Goal: Task Accomplishment & Management: Manage account settings

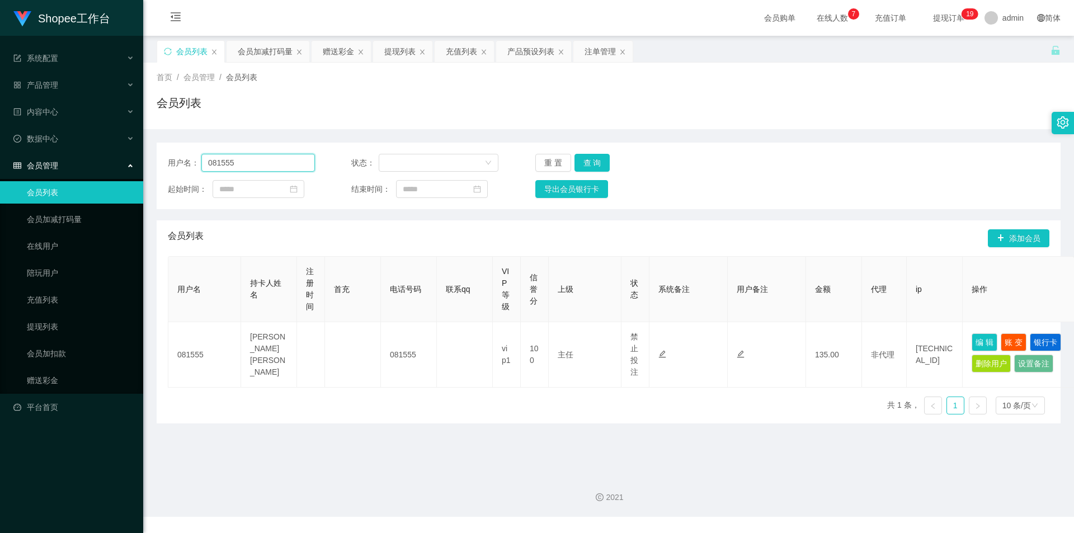
drag, startPoint x: 0, startPoint y: 0, endPoint x: 260, endPoint y: 164, distance: 307.8
click at [260, 164] on input "081555" at bounding box center [258, 163] width 114 height 18
paste input "qwek88"
type input "qwek88"
click at [597, 156] on button "查 询" at bounding box center [593, 163] width 36 height 18
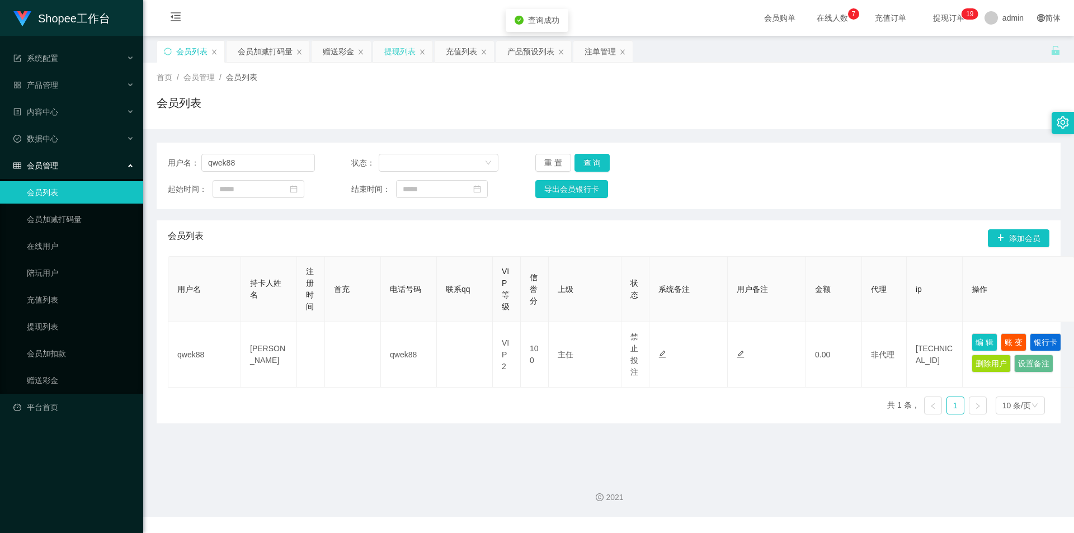
click at [405, 50] on div "提现列表" at bounding box center [399, 51] width 31 height 21
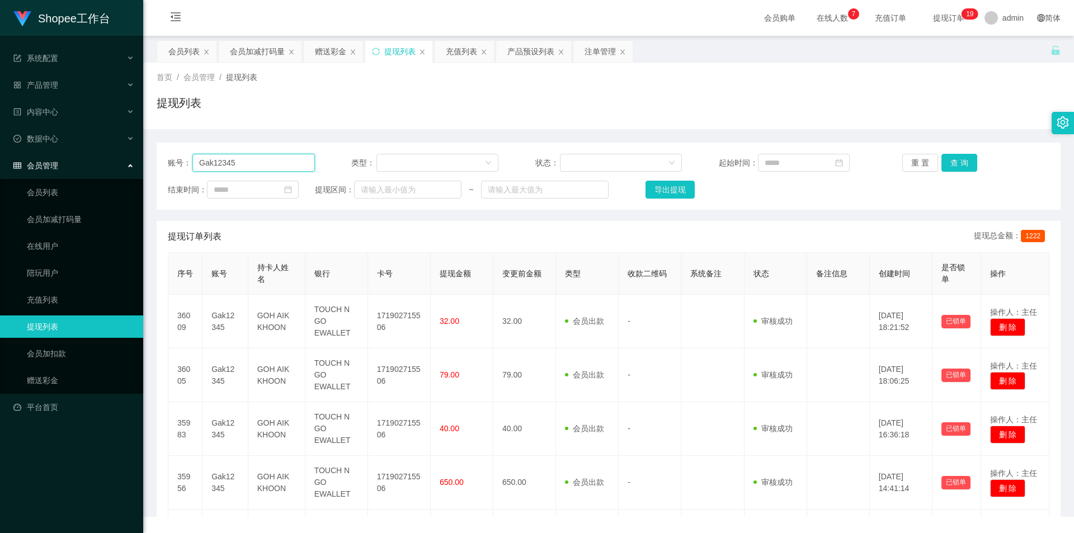
click at [283, 159] on input "Gak12345" at bounding box center [253, 163] width 123 height 18
paste input "qwek88"
type input "qwek88"
click at [957, 162] on button "查 询" at bounding box center [960, 163] width 36 height 18
click at [177, 55] on div "会员列表" at bounding box center [183, 51] width 31 height 21
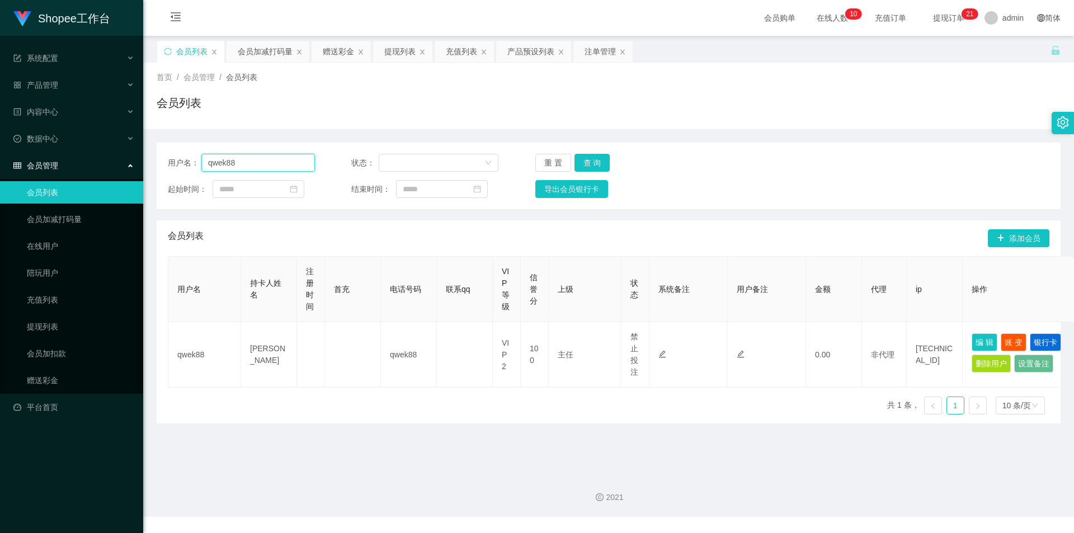
click at [266, 170] on input "qwek88" at bounding box center [258, 163] width 114 height 18
paste input "Jinjin"
type input "Jinjin"
drag, startPoint x: 581, startPoint y: 160, endPoint x: 524, endPoint y: 241, distance: 99.5
click at [582, 161] on button "查 询" at bounding box center [593, 163] width 36 height 18
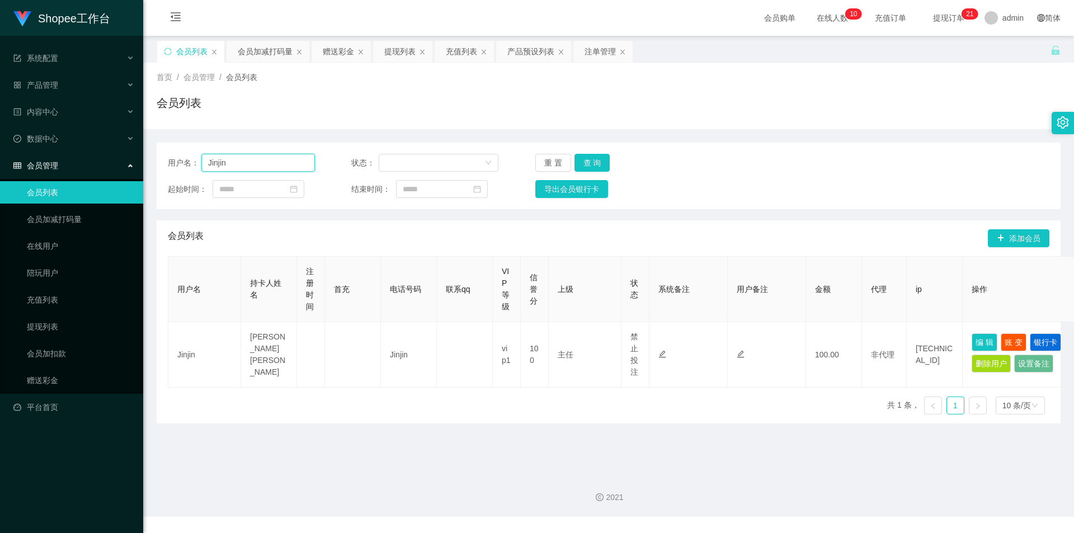
drag, startPoint x: 256, startPoint y: 171, endPoint x: 263, endPoint y: 170, distance: 6.8
click at [263, 170] on input "Jinjin" at bounding box center [258, 163] width 114 height 18
drag, startPoint x: 407, startPoint y: 59, endPoint x: 377, endPoint y: 77, distance: 34.3
click at [410, 59] on div "提现列表" at bounding box center [399, 51] width 31 height 21
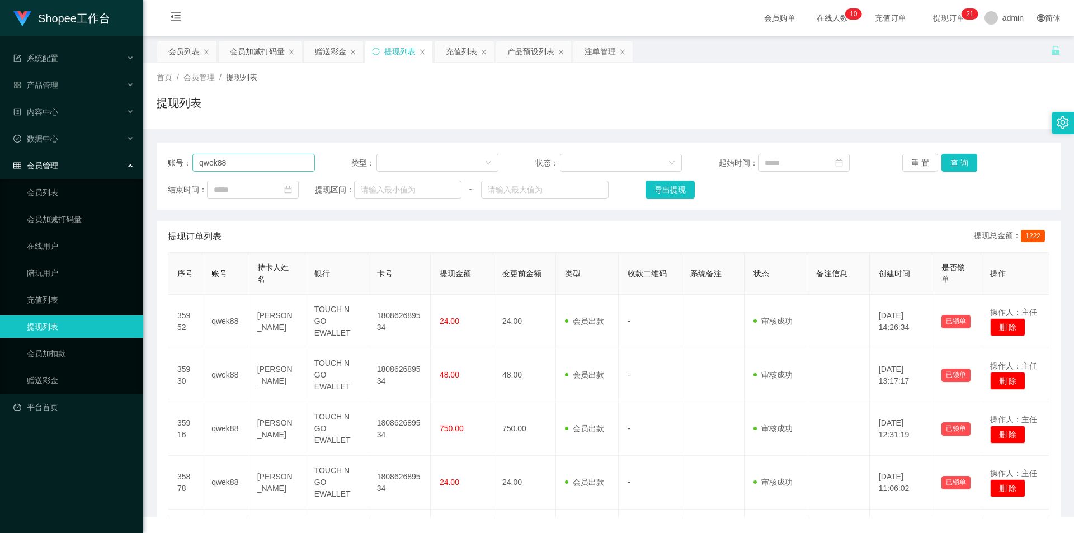
click at [302, 163] on div "账号： qwek88 类型： 状态： 起始时间： 重 置 查 询" at bounding box center [609, 163] width 882 height 18
click at [291, 168] on input "qwek88" at bounding box center [253, 163] width 123 height 18
paste input "Jinjin"
type input "Jinjin"
click at [957, 163] on button "查 询" at bounding box center [960, 163] width 36 height 18
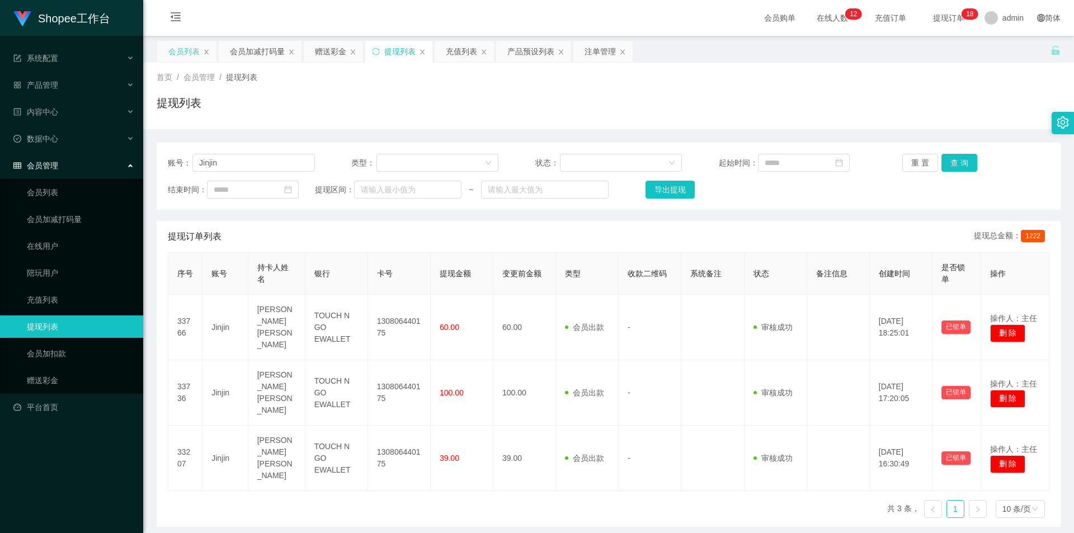
click at [175, 56] on div "会员列表" at bounding box center [183, 51] width 31 height 21
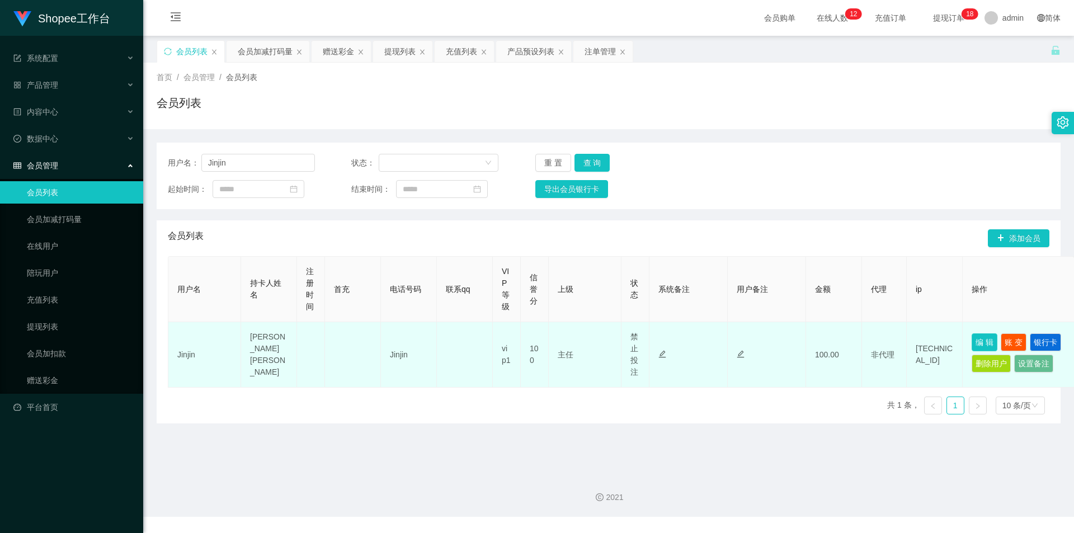
click at [977, 339] on button "编 辑" at bounding box center [985, 342] width 26 height 18
type input "Jinjin"
type input "[PERSON_NAME] [PERSON_NAME]"
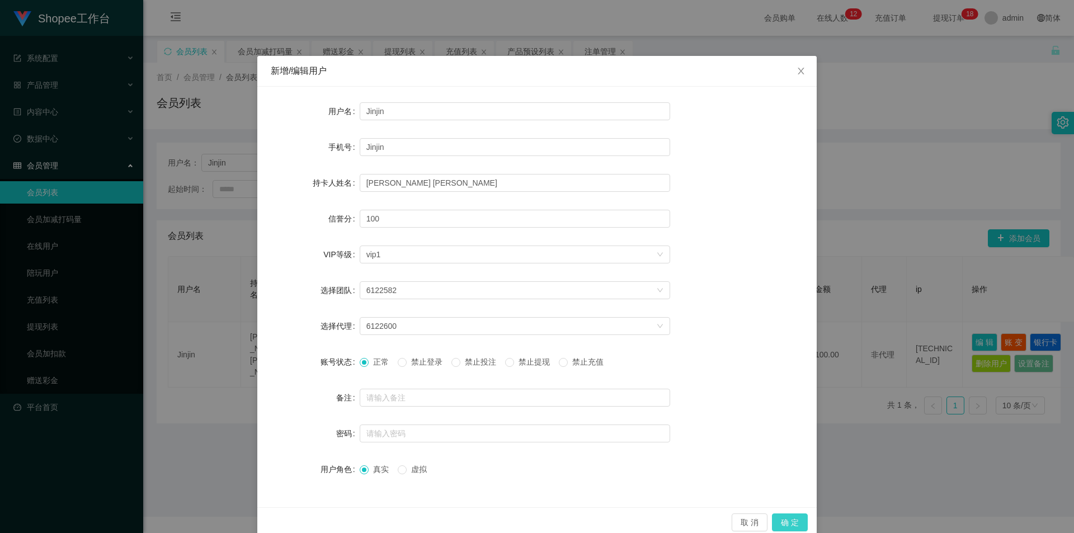
click at [783, 520] on button "确 定" at bounding box center [790, 523] width 36 height 18
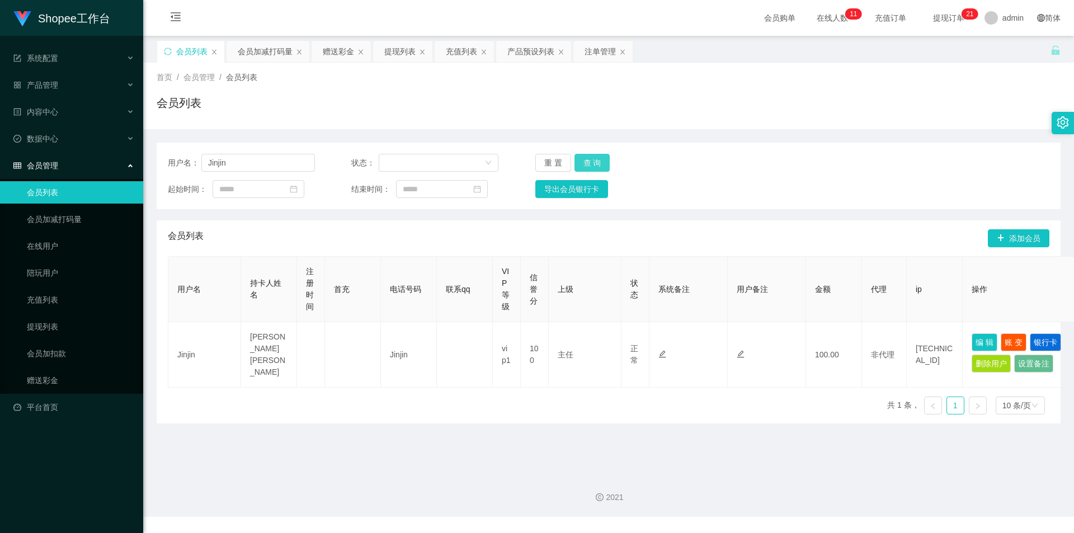
click at [583, 158] on button "查 询" at bounding box center [593, 163] width 36 height 18
click at [268, 160] on input "Jinjin" at bounding box center [258, 163] width 114 height 18
drag, startPoint x: 601, startPoint y: 49, endPoint x: 570, endPoint y: 105, distance: 64.1
click at [601, 49] on div "注单管理" at bounding box center [600, 51] width 31 height 21
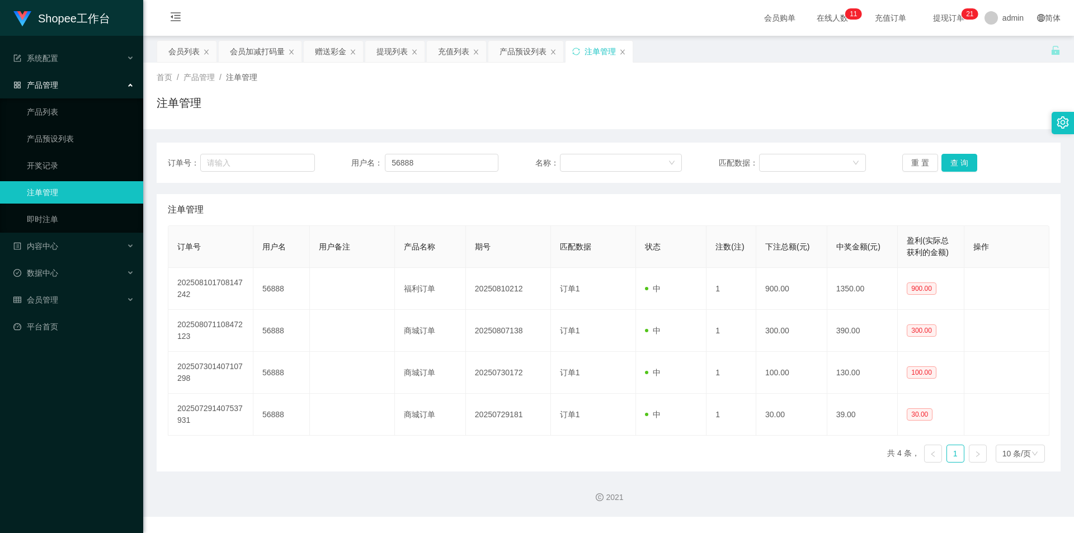
click at [437, 153] on div "订单号： 用户名： 56888 名称： 匹配数据： 重 置 查 询" at bounding box center [609, 163] width 904 height 40
drag, startPoint x: 417, startPoint y: 156, endPoint x: 430, endPoint y: 168, distance: 18.2
click at [419, 157] on input "56888" at bounding box center [442, 163] width 114 height 18
click at [431, 170] on input "56888" at bounding box center [442, 163] width 114 height 18
paste input "Jinjin"
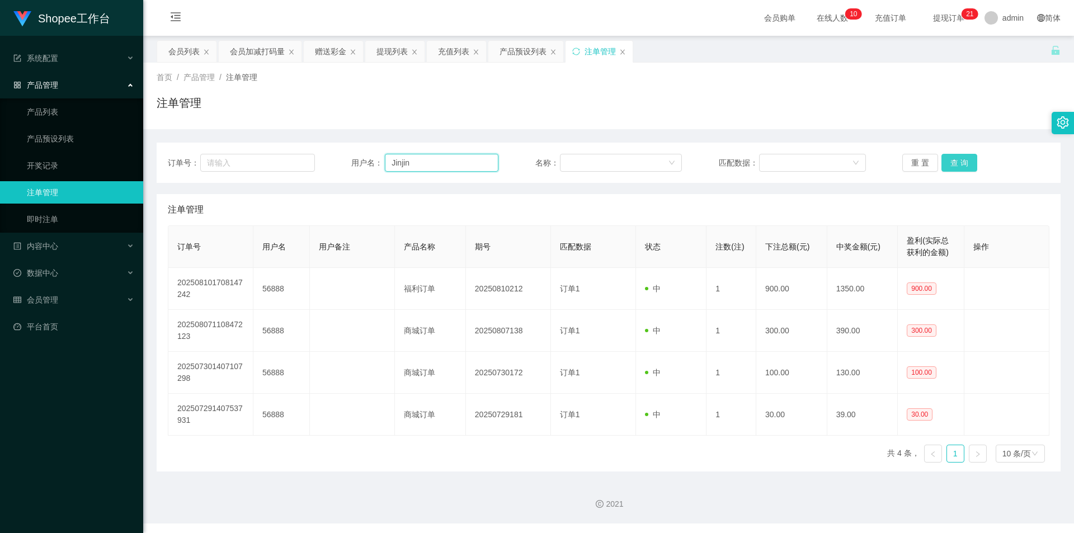
type input "Jinjin"
drag, startPoint x: 957, startPoint y: 156, endPoint x: 925, endPoint y: 198, distance: 53.5
click at [957, 156] on button "查 询" at bounding box center [960, 163] width 36 height 18
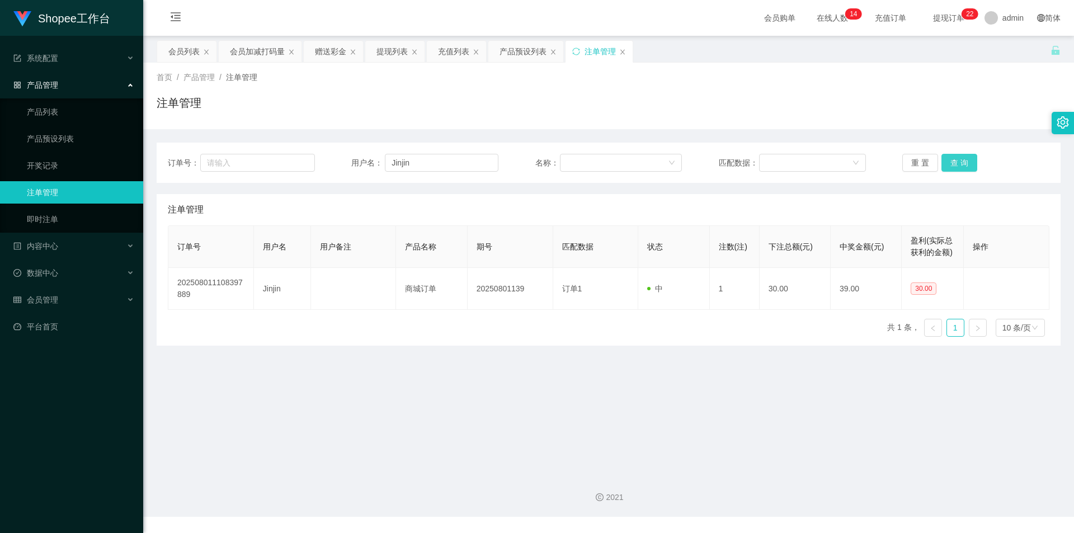
click at [954, 159] on button "查 询" at bounding box center [960, 163] width 36 height 18
click at [183, 44] on div "会员列表" at bounding box center [183, 51] width 31 height 21
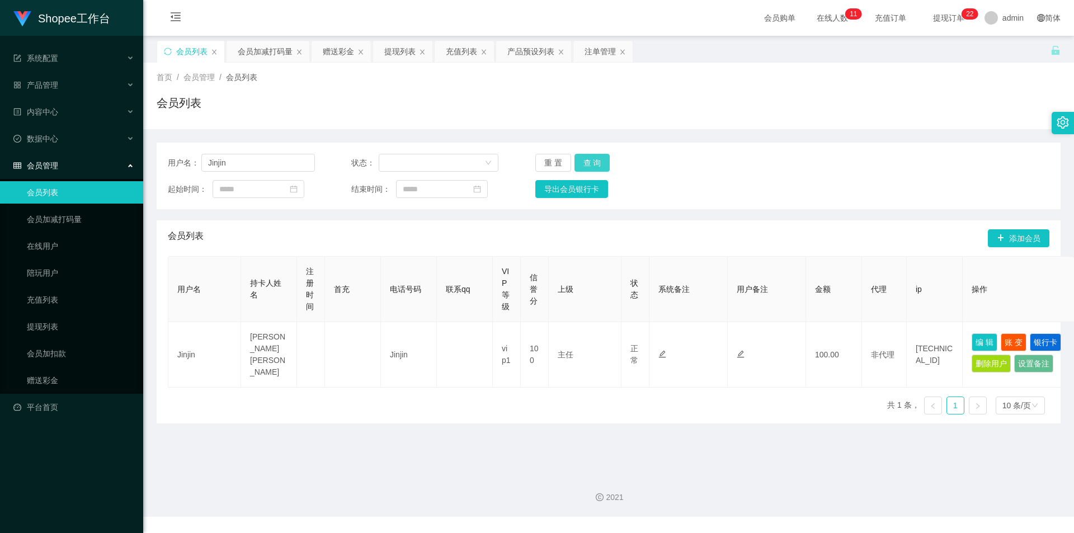
click at [583, 162] on button "查 询" at bounding box center [593, 163] width 36 height 18
click at [607, 161] on button "查 询" at bounding box center [593, 163] width 36 height 18
click at [600, 161] on button "查 询" at bounding box center [593, 163] width 36 height 18
click at [600, 161] on button "查 询" at bounding box center [599, 163] width 48 height 18
click at [600, 161] on div "重 置 查 询" at bounding box center [608, 163] width 147 height 18
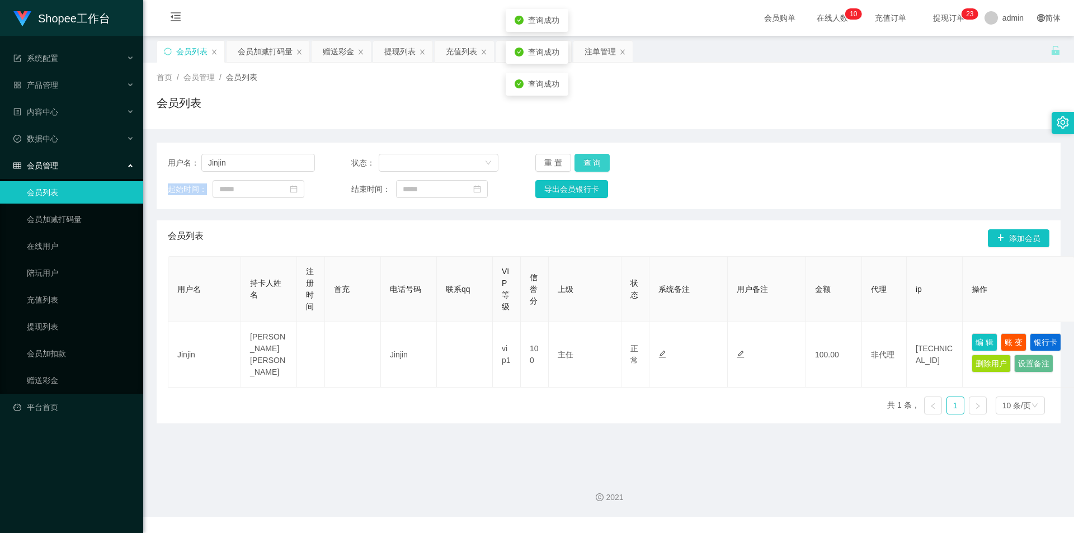
click at [600, 161] on button "查 询" at bounding box center [593, 163] width 36 height 18
click at [600, 161] on div "重 置 查 询" at bounding box center [608, 163] width 147 height 18
click at [600, 161] on button "查 询" at bounding box center [599, 163] width 48 height 18
click at [599, 168] on button "查 询" at bounding box center [593, 163] width 36 height 18
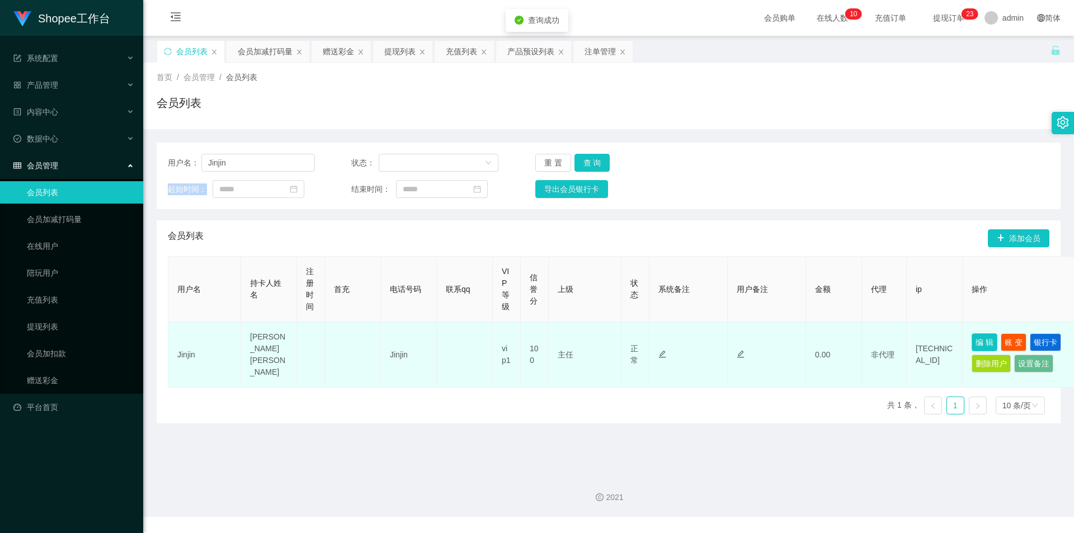
click at [985, 335] on button "编 辑" at bounding box center [985, 342] width 26 height 18
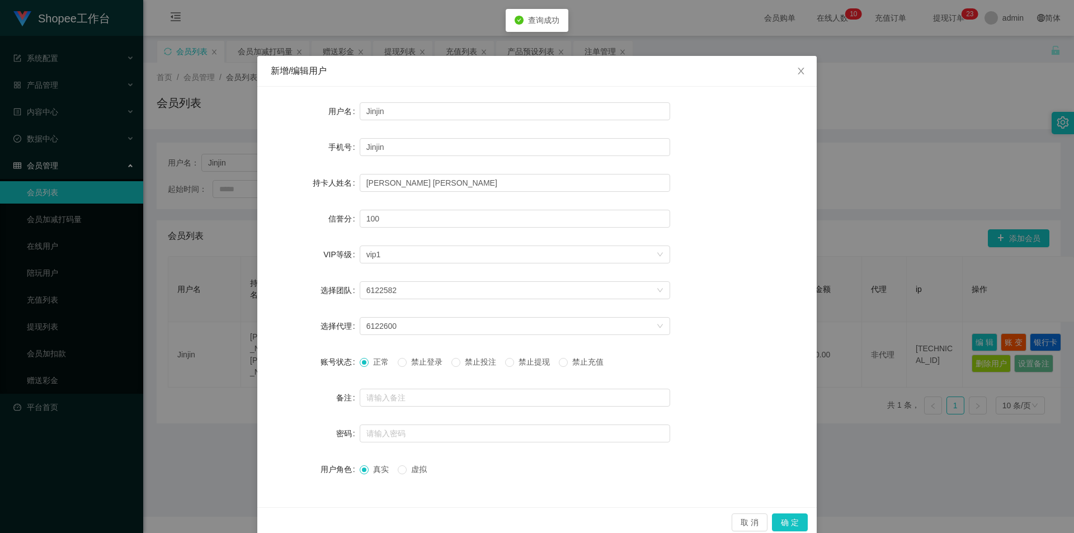
click at [492, 361] on span "禁止投注" at bounding box center [480, 361] width 40 height 9
click at [786, 522] on button "确 定" at bounding box center [790, 523] width 36 height 18
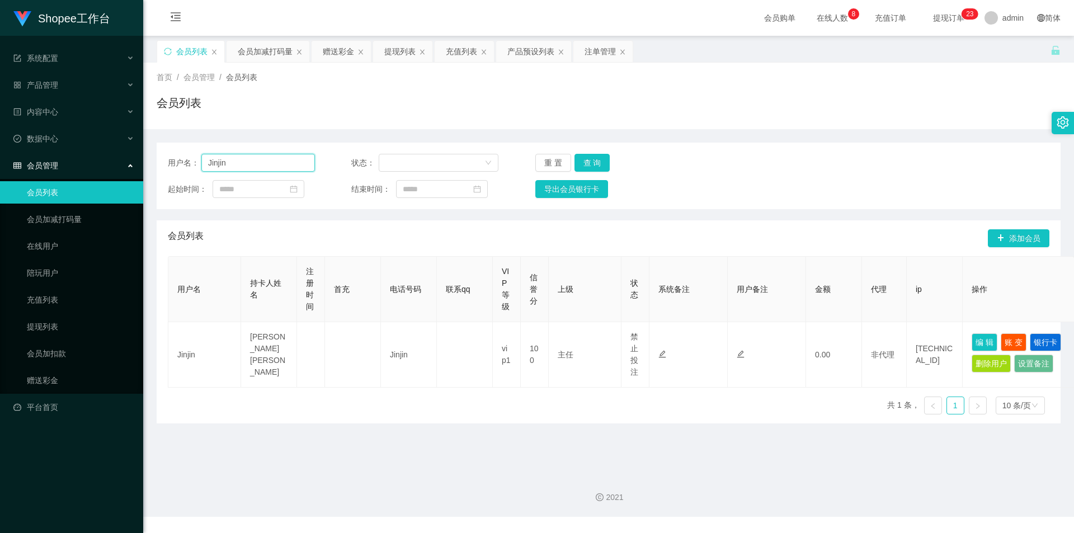
click at [284, 169] on input "Jinjin" at bounding box center [258, 163] width 114 height 18
paste input "smallfish1991"
type input "smallfish1991"
drag, startPoint x: 270, startPoint y: 54, endPoint x: 270, endPoint y: 62, distance: 7.8
click at [270, 54] on div "会员加减打码量" at bounding box center [265, 51] width 55 height 21
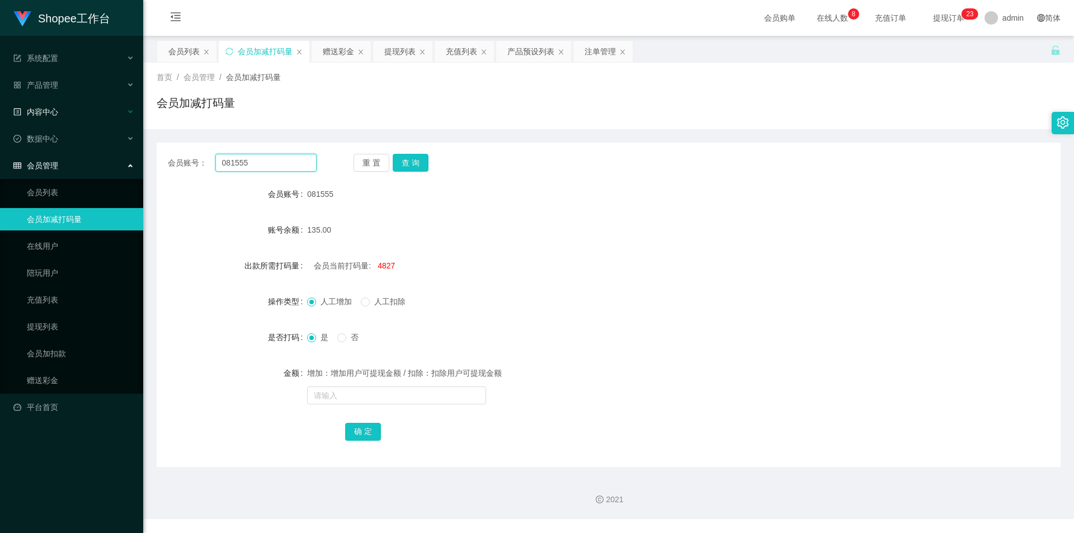
drag, startPoint x: 283, startPoint y: 163, endPoint x: 121, endPoint y: 117, distance: 168.6
click at [31, 131] on section "Shopee工作台 系统配置 产品管理 产品列表 产品预设列表 开奖记录 注单管理 即时注单 内容中心 数据中心 会员管理 会员列表 会员加减打码量 在线用户…" at bounding box center [537, 259] width 1074 height 519
type input "jinjin"
drag, startPoint x: 416, startPoint y: 165, endPoint x: 403, endPoint y: 181, distance: 20.7
click at [416, 165] on button "查 询" at bounding box center [411, 163] width 36 height 18
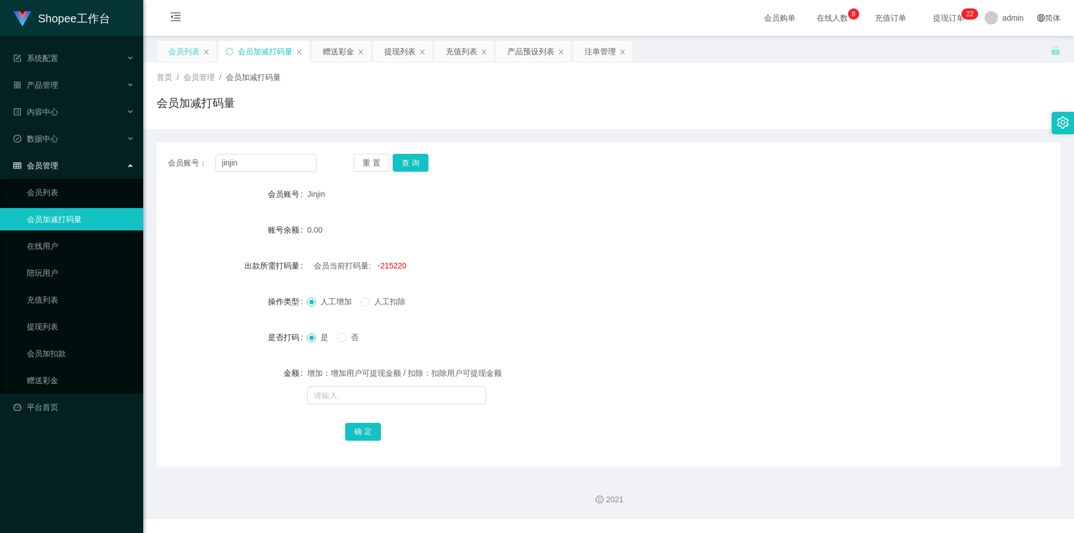
click at [166, 49] on div "会员列表" at bounding box center [186, 51] width 59 height 21
click at [188, 39] on main "关闭左侧 关闭右侧 关闭其它 刷新页面 会员列表 会员加减打码量 赠送彩金 提现列表 充值列表 产品预设列表 注单管理 首页 / 会员管理 / 会员加减打码量…" at bounding box center [608, 251] width 931 height 431
click at [175, 60] on div "会员列表" at bounding box center [183, 51] width 31 height 21
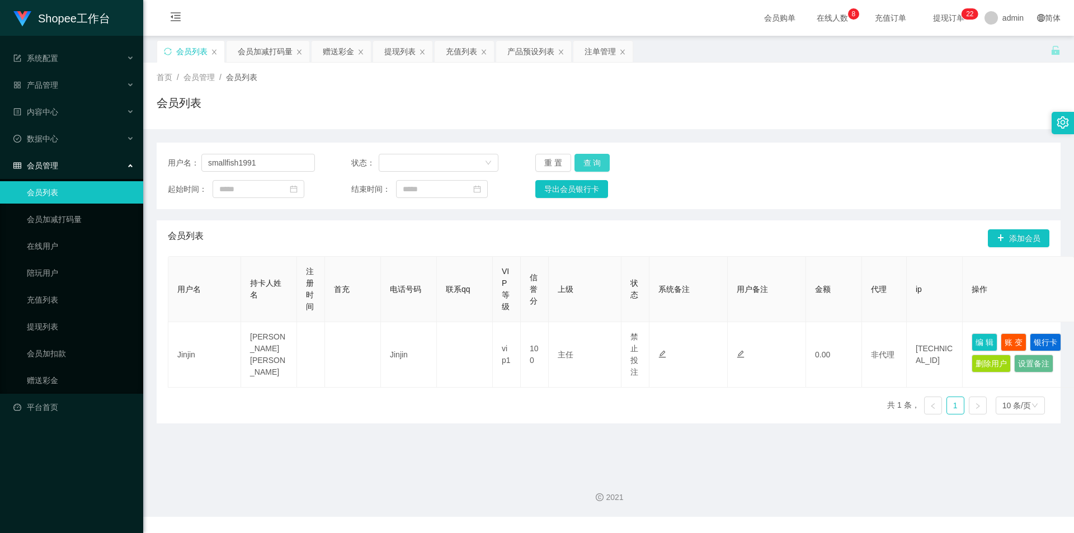
click at [588, 165] on button "查 询" at bounding box center [593, 163] width 36 height 18
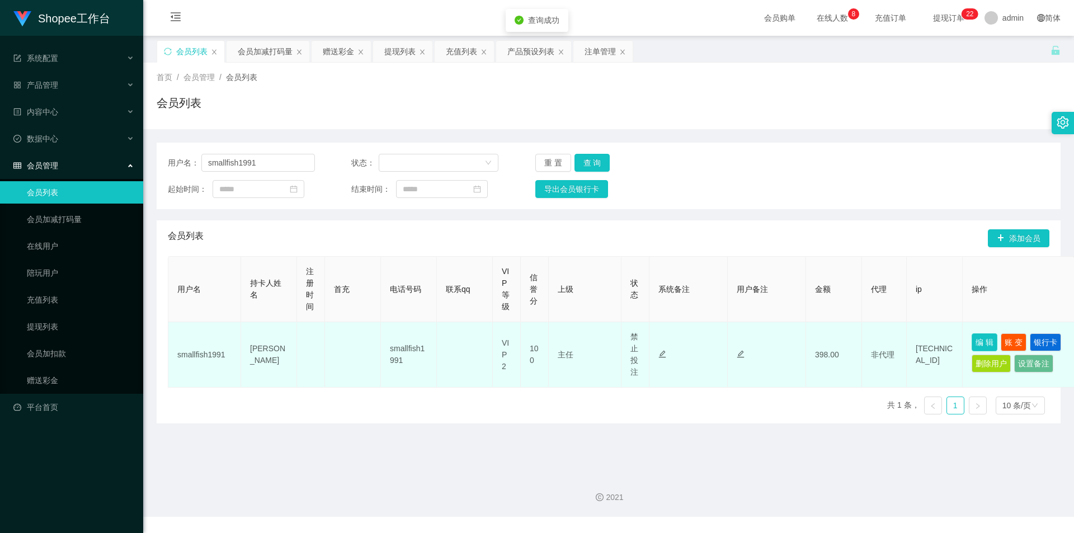
click at [983, 342] on button "编 辑" at bounding box center [985, 342] width 26 height 18
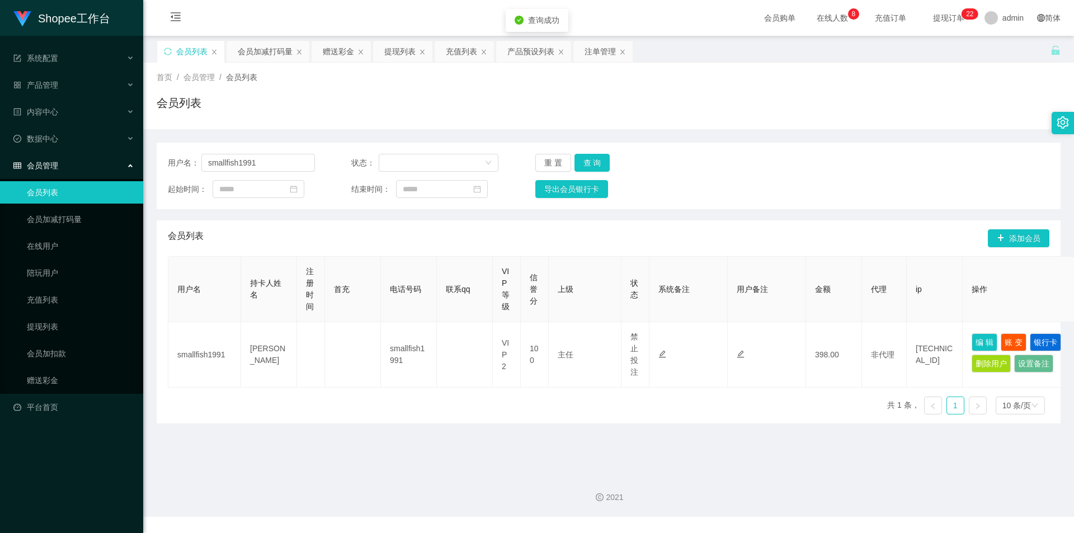
type input "smallfish1991"
type input "[PERSON_NAME]"
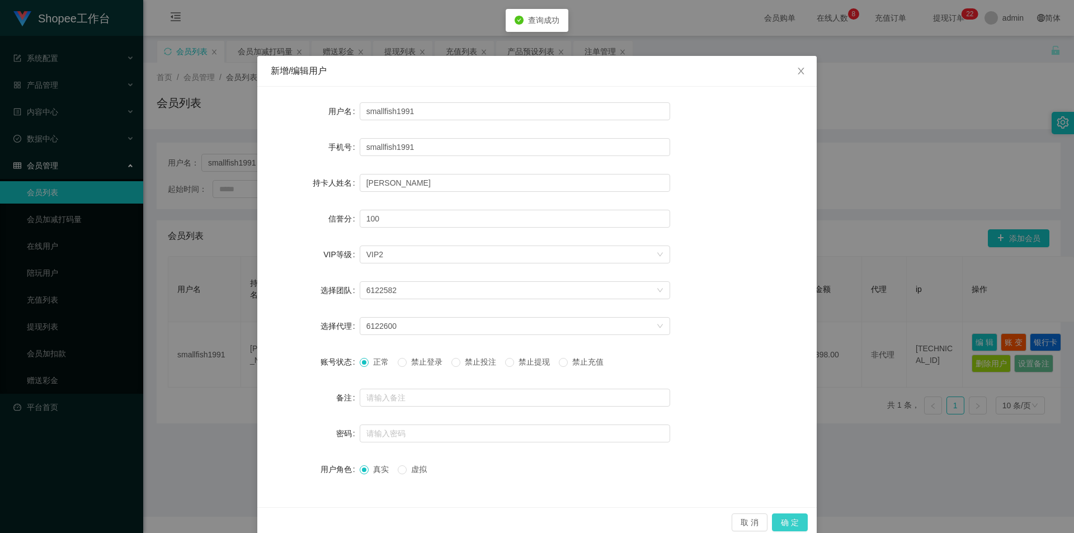
click at [795, 517] on button "确 定" at bounding box center [790, 523] width 36 height 18
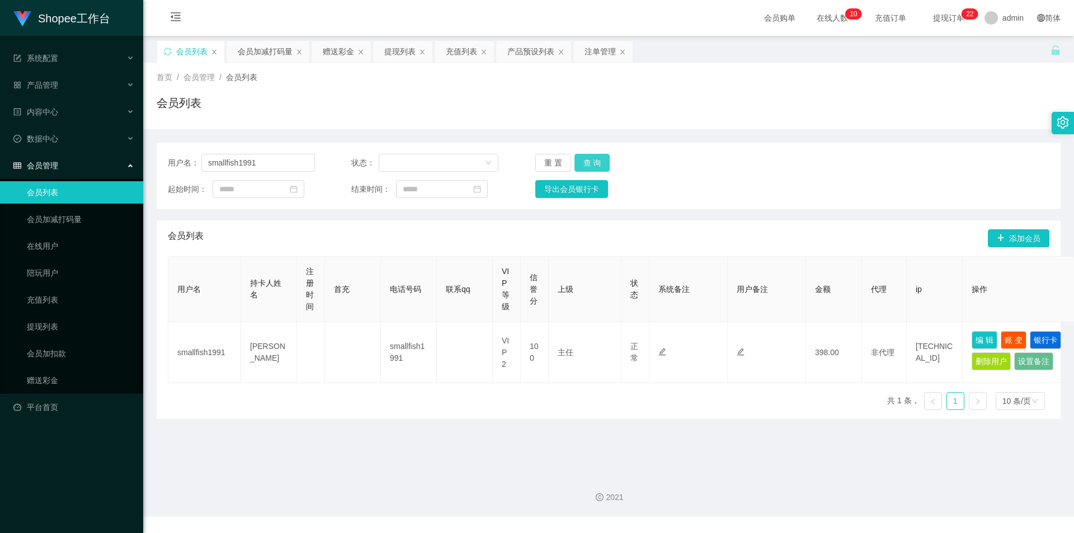
click at [596, 157] on button "查 询" at bounding box center [593, 163] width 36 height 18
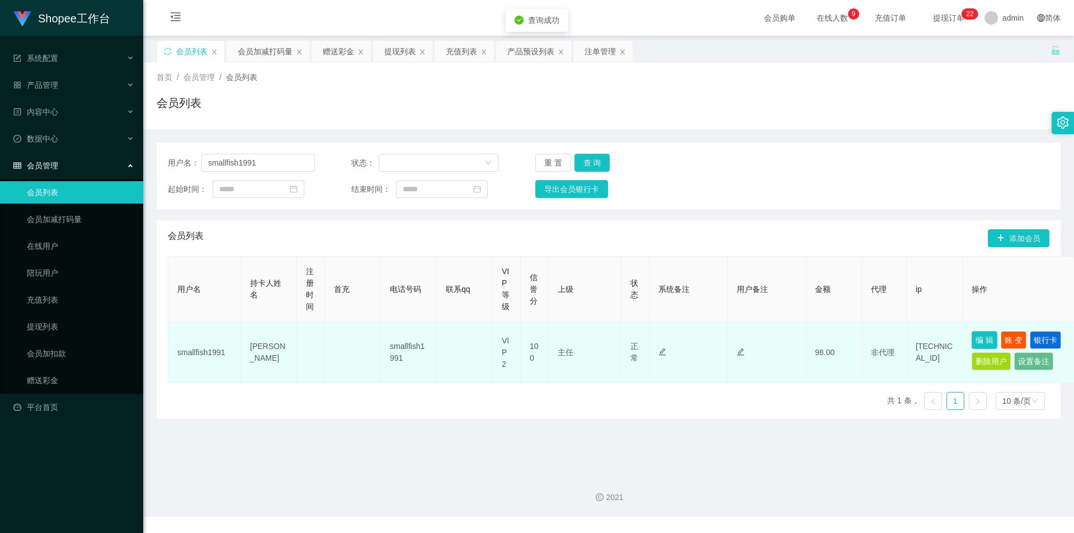
click at [986, 342] on button "编 辑" at bounding box center [985, 340] width 26 height 18
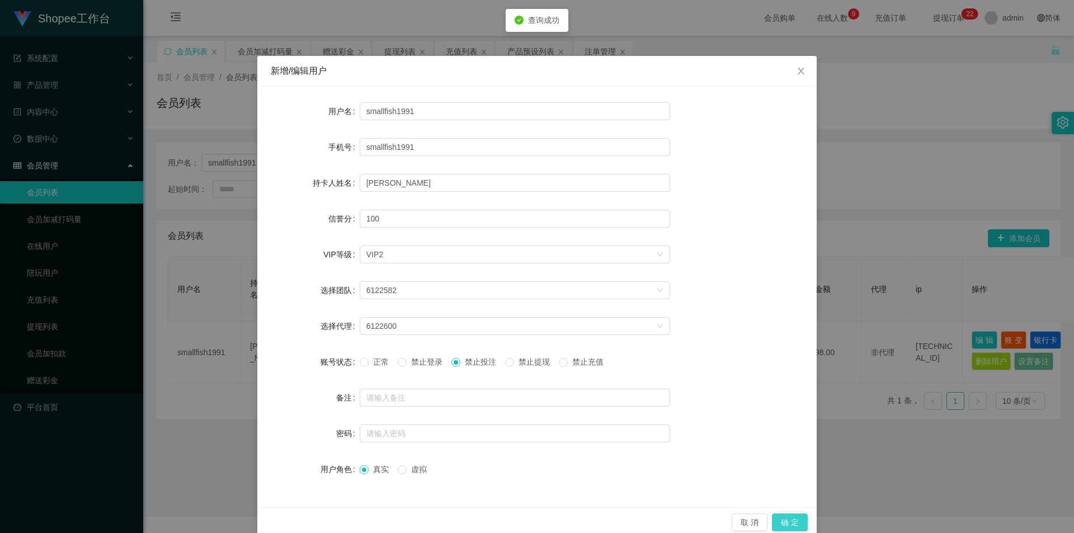
click at [784, 521] on button "确 定" at bounding box center [790, 523] width 36 height 18
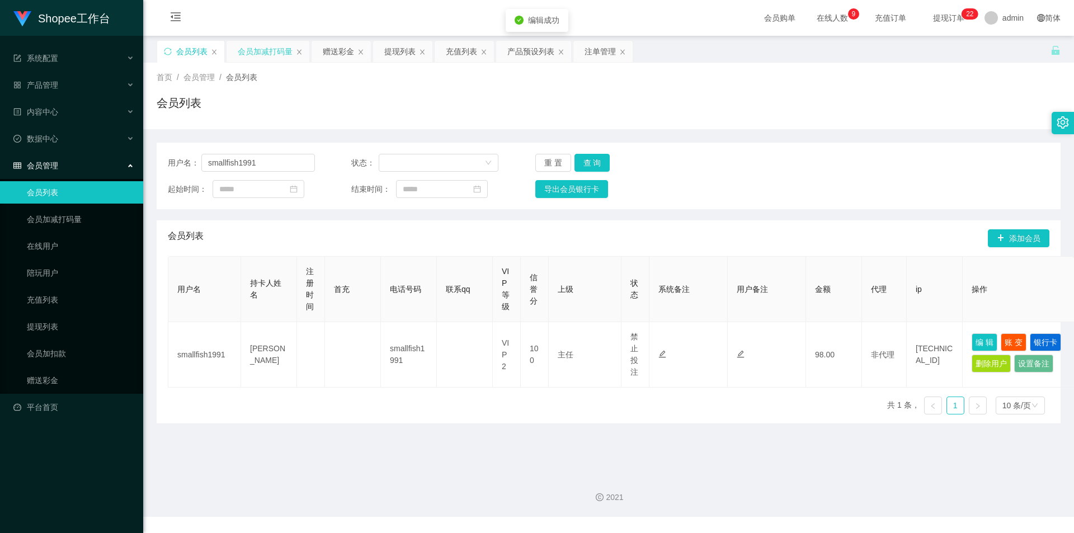
click at [256, 44] on div "会员加减打码量" at bounding box center [265, 51] width 55 height 21
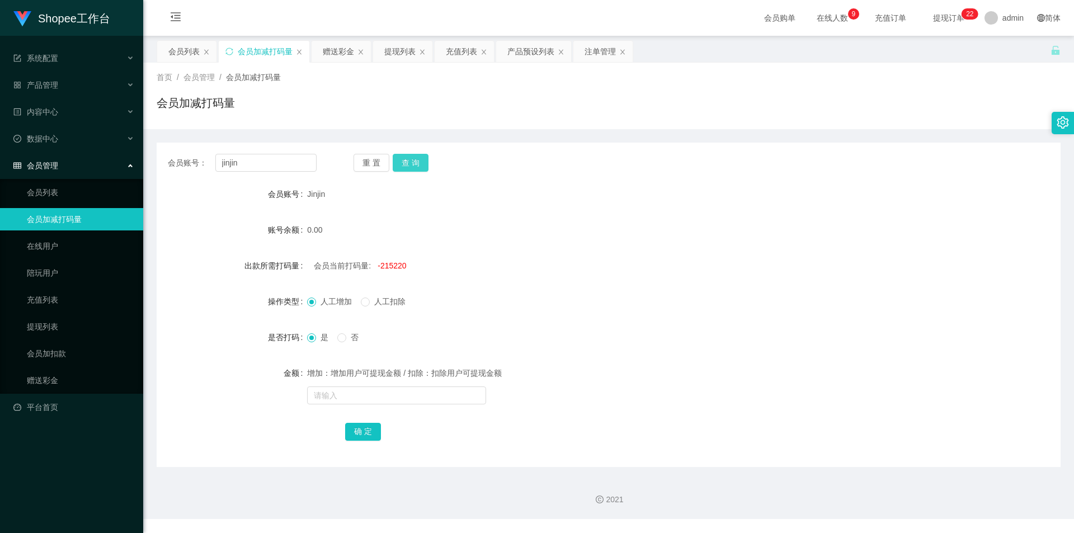
click at [403, 166] on button "查 询" at bounding box center [411, 163] width 36 height 18
click at [178, 46] on div "会员列表" at bounding box center [183, 51] width 31 height 21
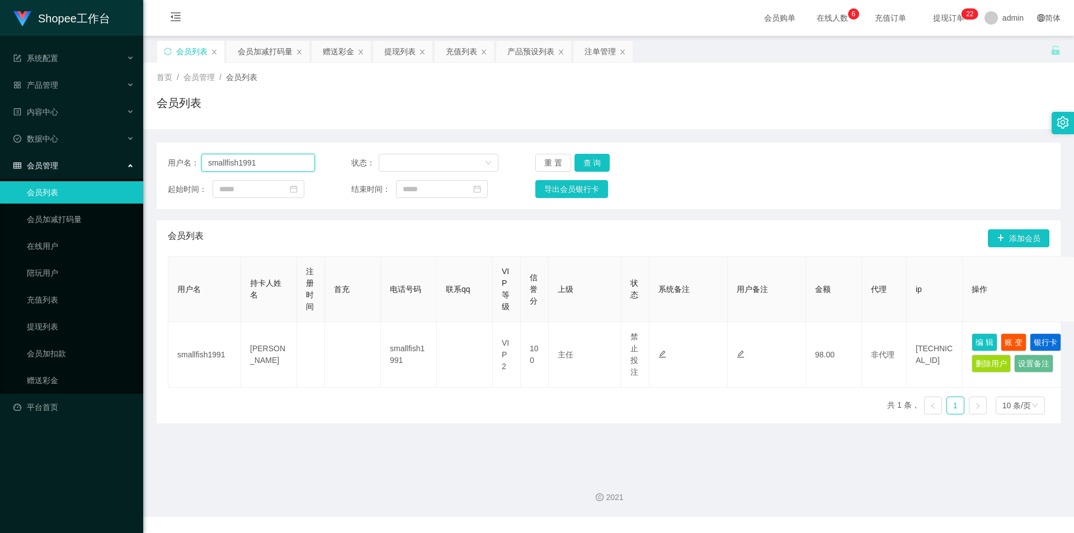
click at [282, 164] on input "smallfish1991" at bounding box center [258, 163] width 114 height 18
click at [268, 55] on div "会员加减打码量" at bounding box center [265, 51] width 55 height 21
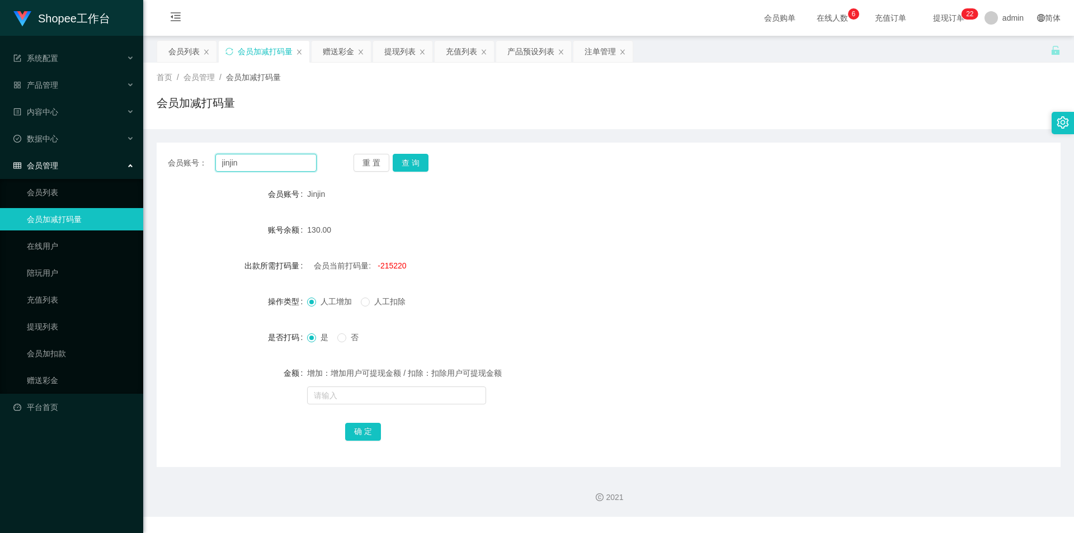
click at [278, 162] on input "jinjin" at bounding box center [265, 163] width 101 height 18
paste input "smallfish1991"
type input "smallfish1991"
click at [417, 161] on button "查 询" at bounding box center [411, 163] width 36 height 18
click at [293, 154] on input "smallfish1991" at bounding box center [265, 163] width 101 height 18
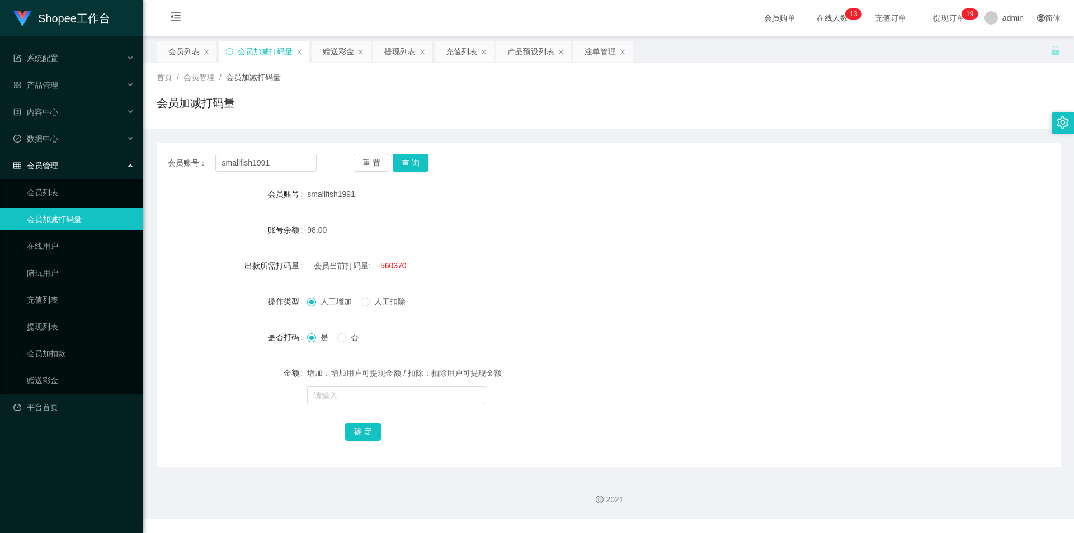
drag, startPoint x: 399, startPoint y: 49, endPoint x: 385, endPoint y: 70, distance: 25.1
click at [399, 49] on div "提现列表" at bounding box center [399, 51] width 31 height 21
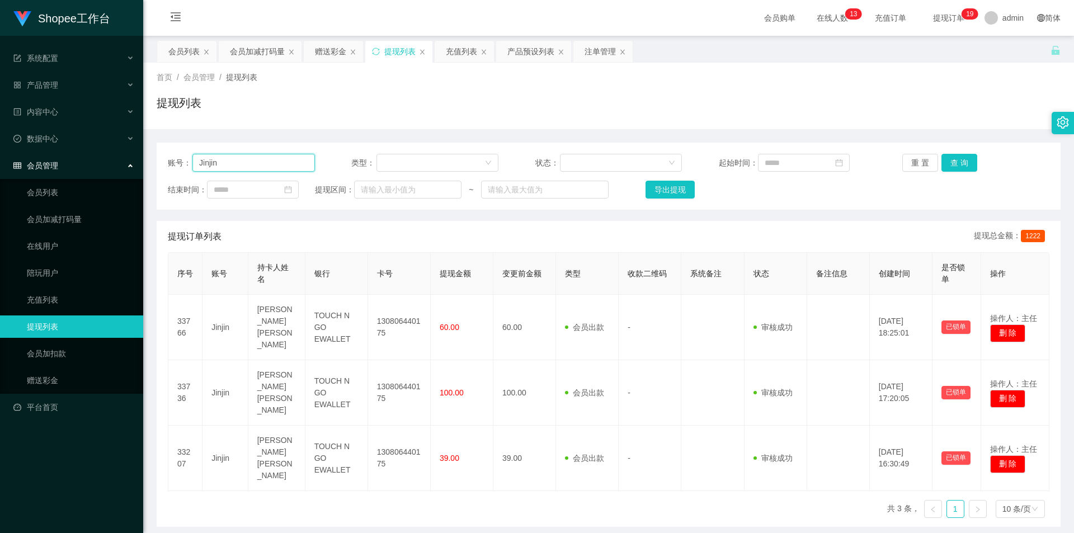
click at [238, 154] on input "Jinjin" at bounding box center [253, 163] width 123 height 18
paste input "smallfish1991"
type input "smallfish1991"
click at [964, 157] on button "查 询" at bounding box center [960, 163] width 36 height 18
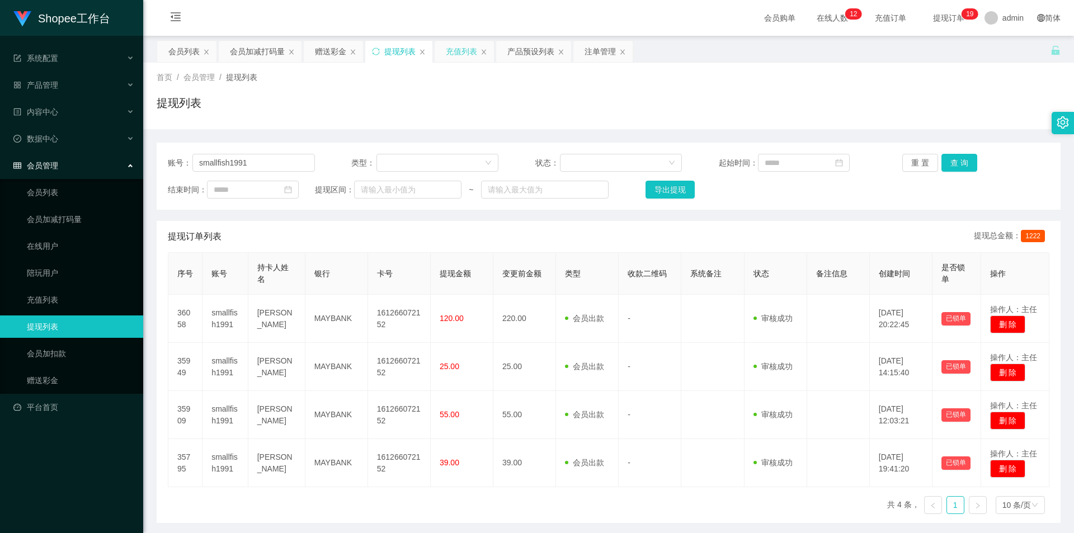
click at [457, 53] on div "充值列表" at bounding box center [461, 51] width 31 height 21
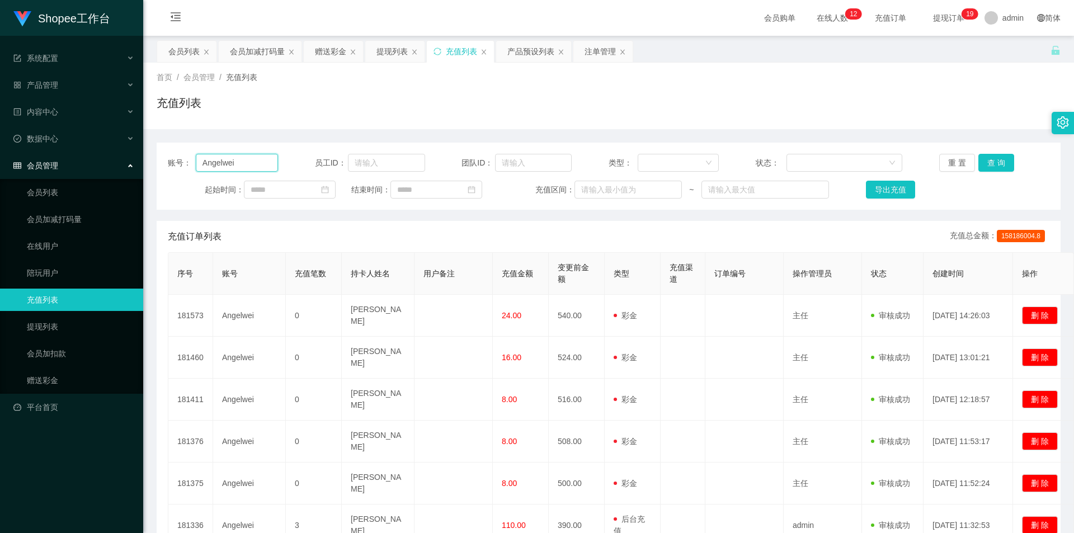
drag, startPoint x: 232, startPoint y: 164, endPoint x: 279, endPoint y: 166, distance: 46.5
click at [232, 164] on input "Angelwei" at bounding box center [237, 163] width 82 height 18
paste input "smallfish1991"
type input "smallfish1991"
click at [1002, 161] on button "查 询" at bounding box center [996, 163] width 36 height 18
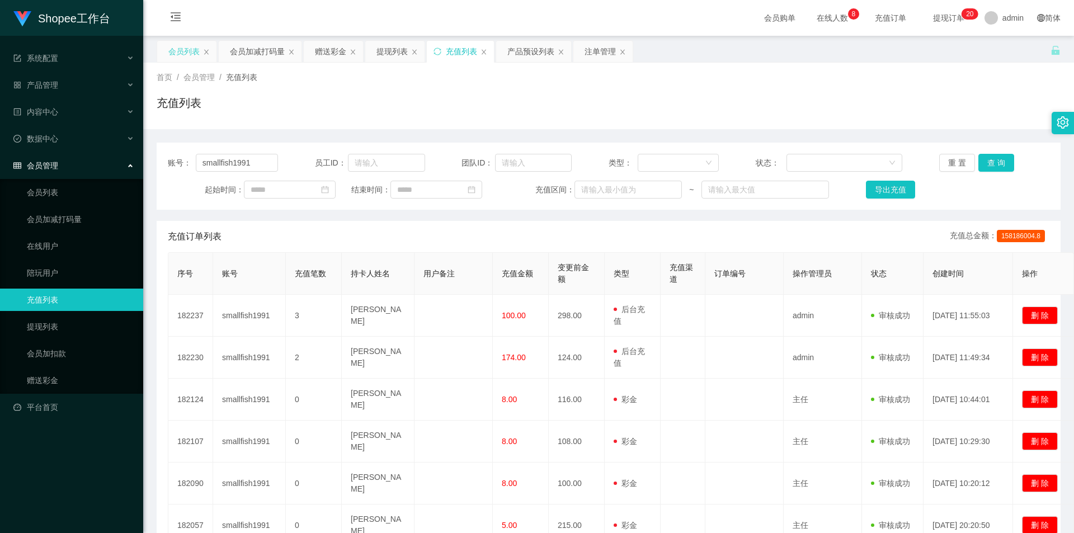
click at [185, 49] on div "会员列表" at bounding box center [183, 51] width 31 height 21
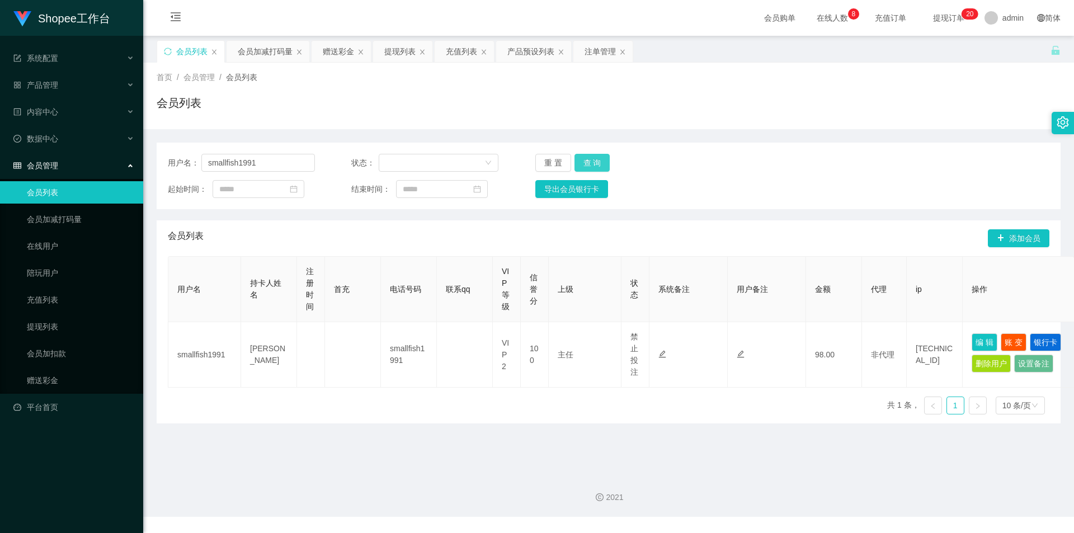
click at [581, 164] on button "查 询" at bounding box center [593, 163] width 36 height 18
click at [274, 48] on div "会员加减打码量" at bounding box center [265, 51] width 55 height 21
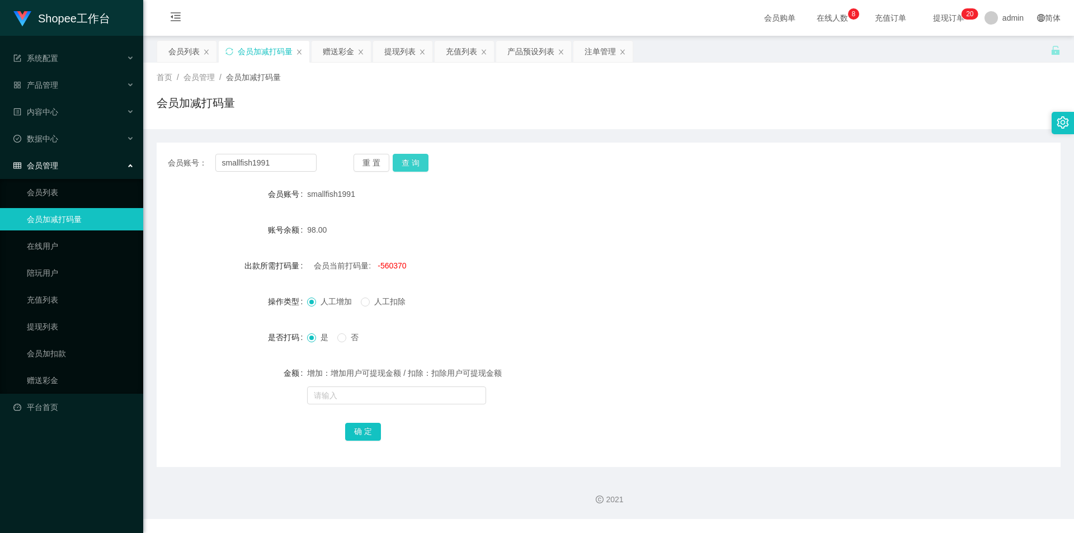
click at [409, 164] on button "查 询" at bounding box center [411, 163] width 36 height 18
click at [186, 53] on div "会员列表" at bounding box center [183, 51] width 31 height 21
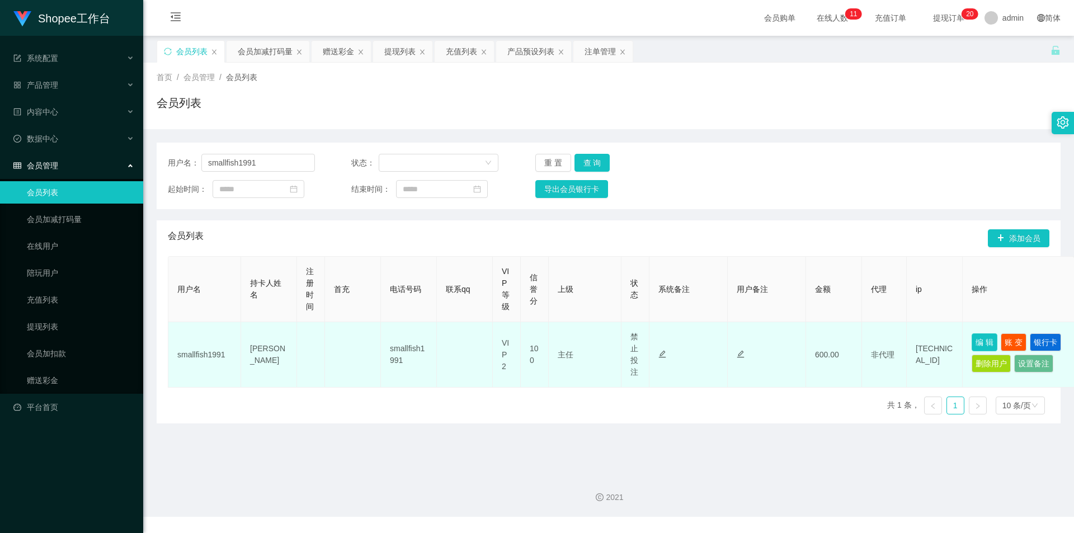
click at [983, 337] on button "编 辑" at bounding box center [985, 342] width 26 height 18
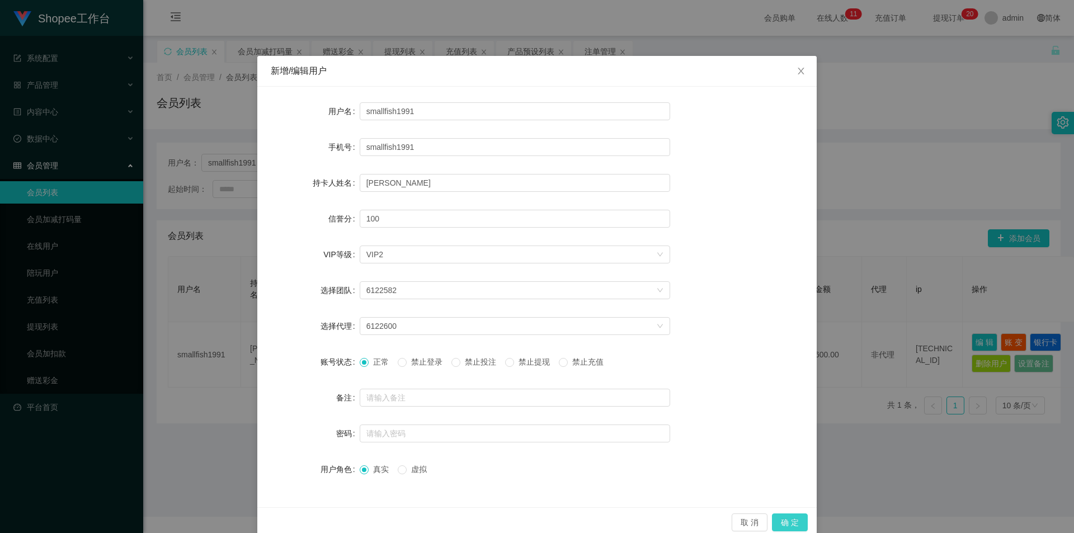
click at [788, 521] on button "确 定" at bounding box center [790, 523] width 36 height 18
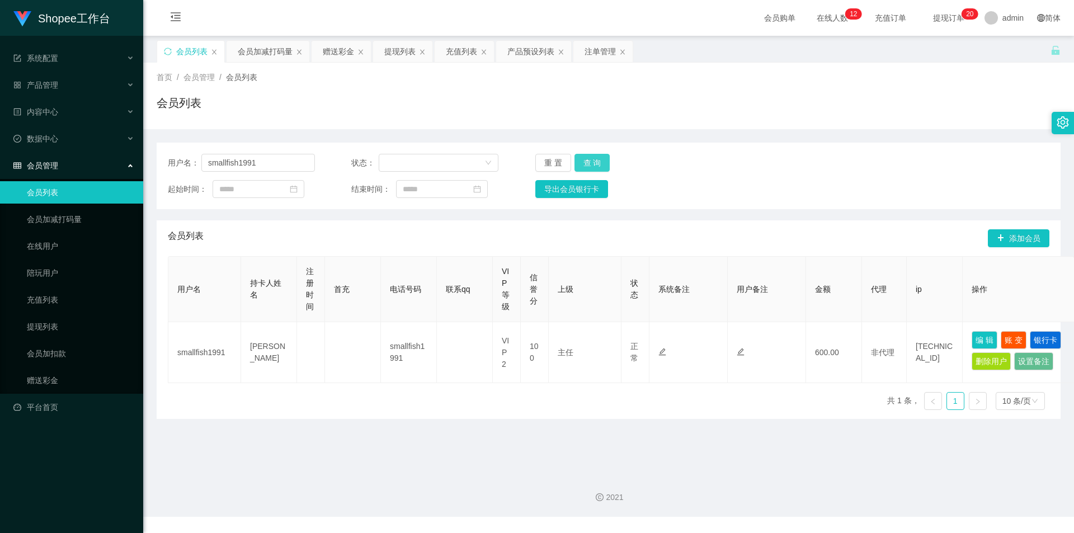
click at [586, 158] on button "查 询" at bounding box center [593, 163] width 36 height 18
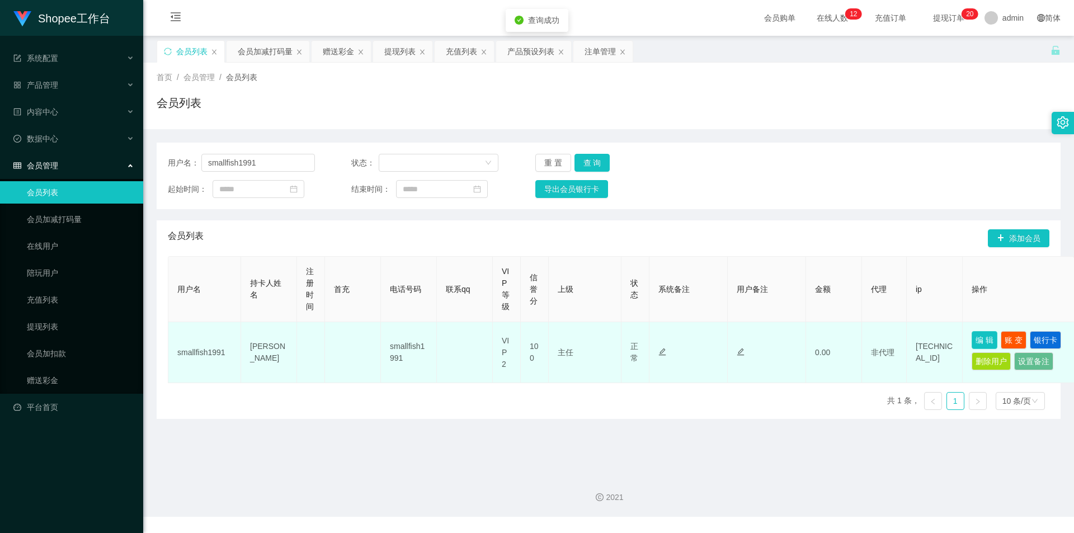
click at [978, 337] on button "编 辑" at bounding box center [985, 340] width 26 height 18
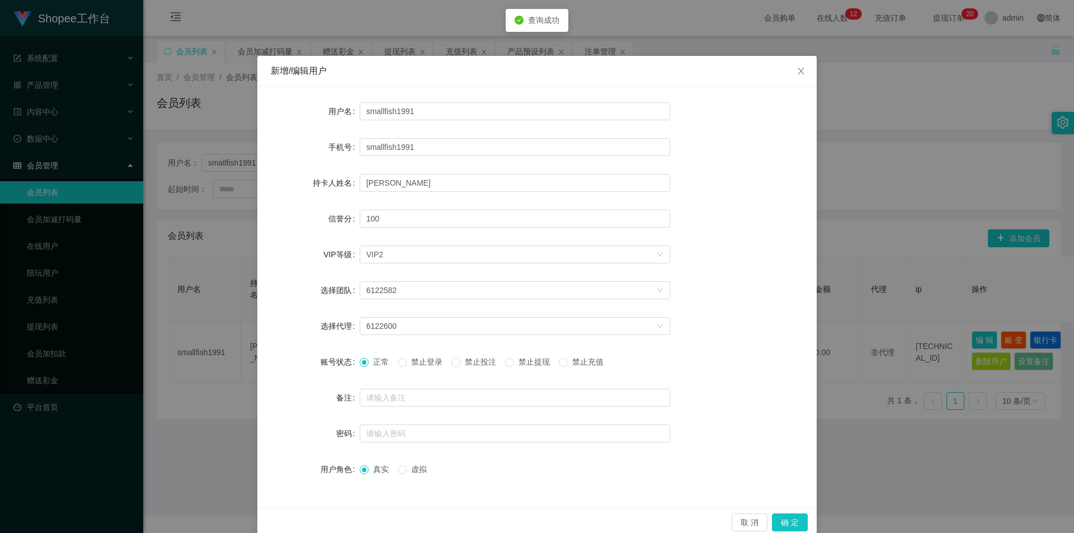
click at [467, 357] on span "禁止投注" at bounding box center [480, 361] width 40 height 9
click at [784, 525] on button "确 定" at bounding box center [790, 523] width 36 height 18
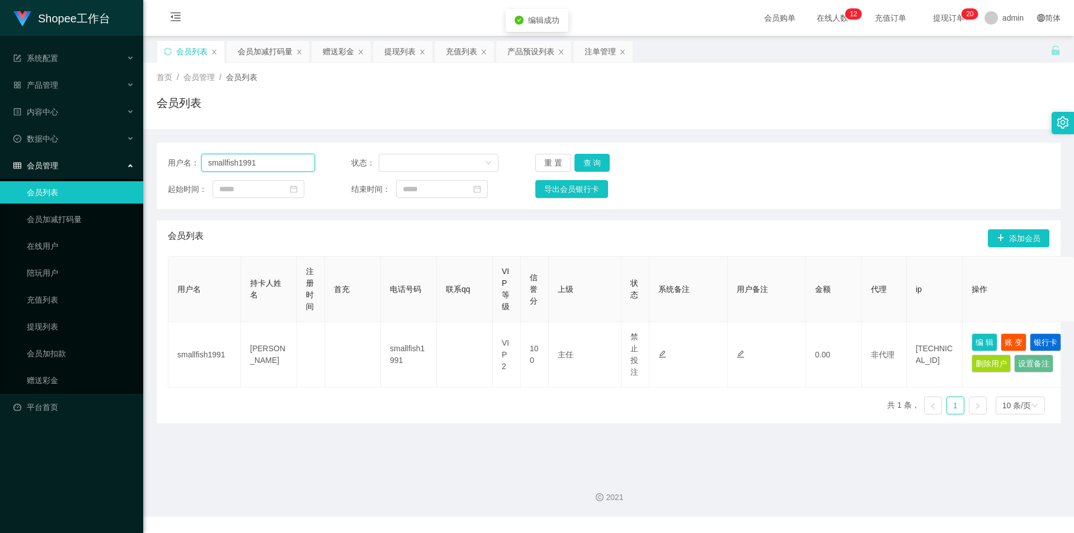
click at [286, 159] on input "smallfish1991" at bounding box center [258, 163] width 114 height 18
click at [595, 54] on div "注单管理" at bounding box center [600, 51] width 31 height 21
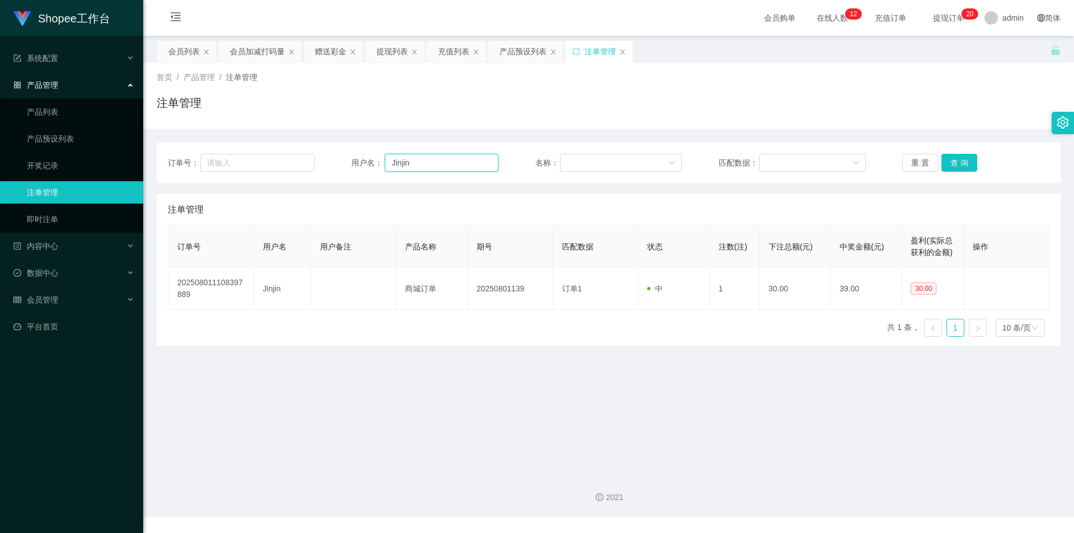
click at [408, 158] on input "Jinjin" at bounding box center [442, 163] width 114 height 18
paste input "smallfish1991"
type input "smallfish1991"
click at [962, 159] on button "查 询" at bounding box center [960, 163] width 36 height 18
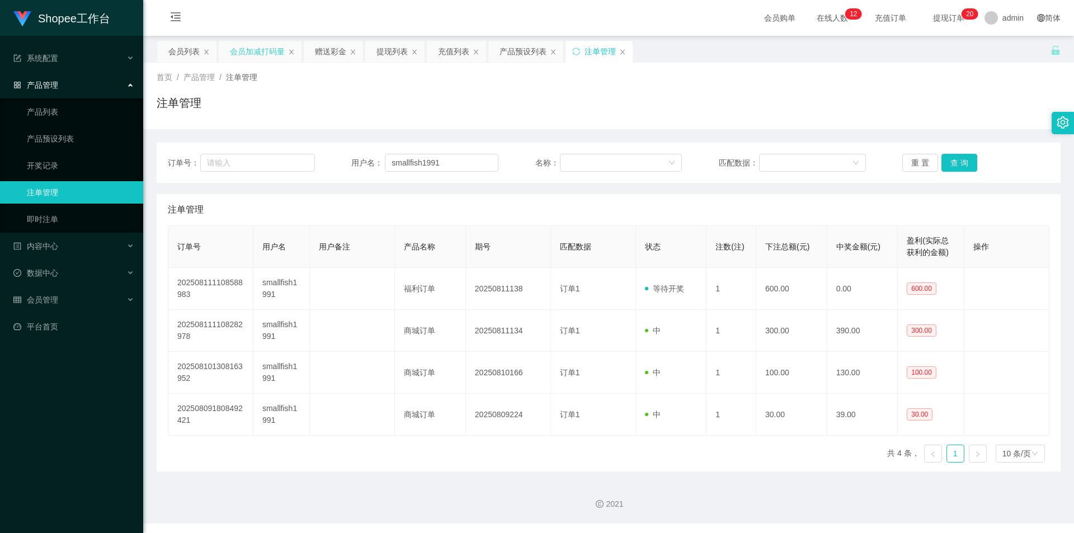
click at [259, 57] on div "会员加减打码量" at bounding box center [257, 51] width 55 height 21
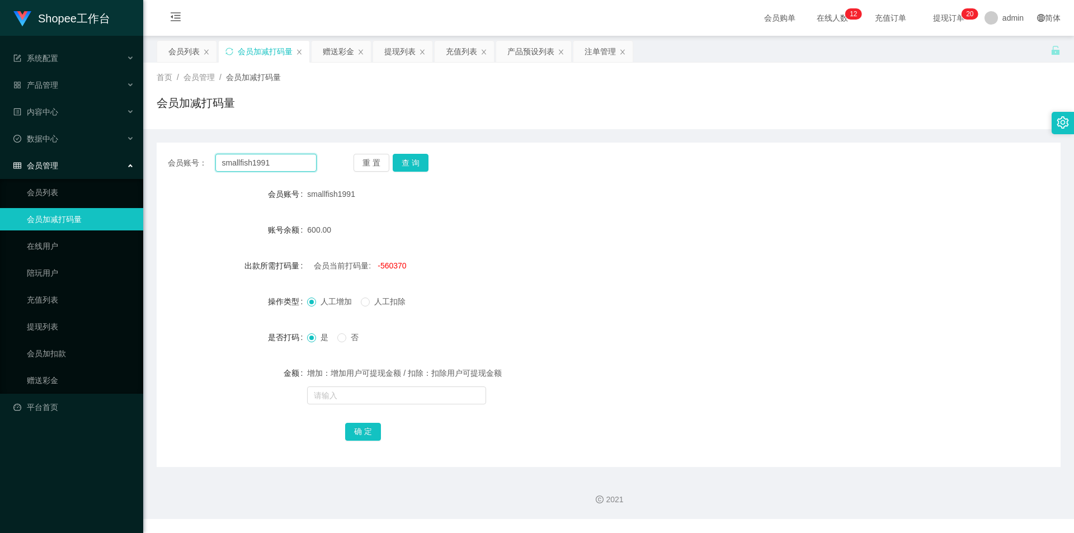
drag, startPoint x: 285, startPoint y: 164, endPoint x: 290, endPoint y: 163, distance: 5.7
click at [285, 163] on input "smallfish1991" at bounding box center [265, 163] width 101 height 18
click at [412, 163] on button "查 询" at bounding box center [411, 163] width 36 height 18
click at [179, 48] on div "会员列表" at bounding box center [183, 51] width 31 height 21
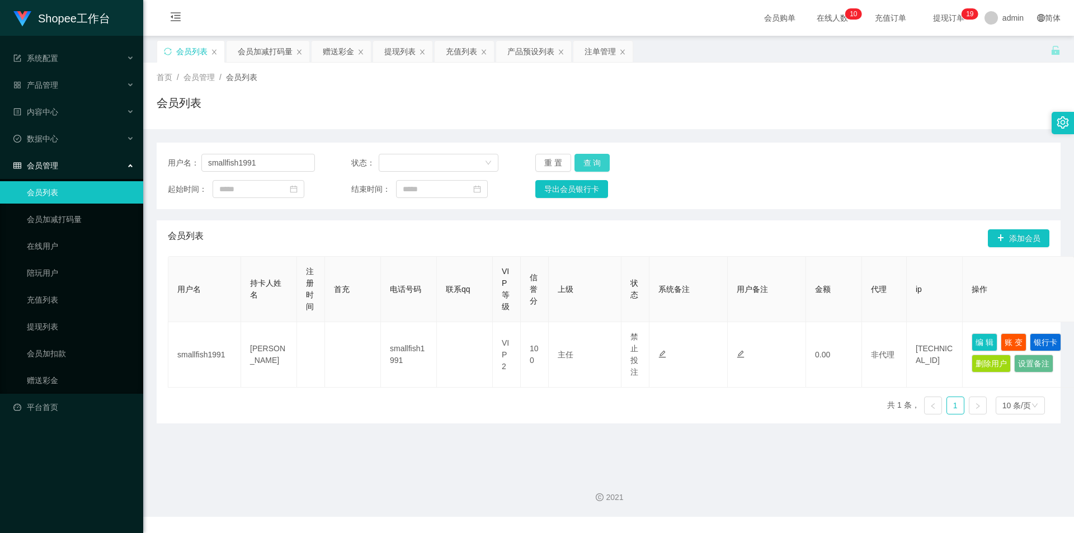
click at [603, 161] on button "查 询" at bounding box center [593, 163] width 36 height 18
click at [248, 48] on div "会员加减打码量" at bounding box center [265, 51] width 55 height 21
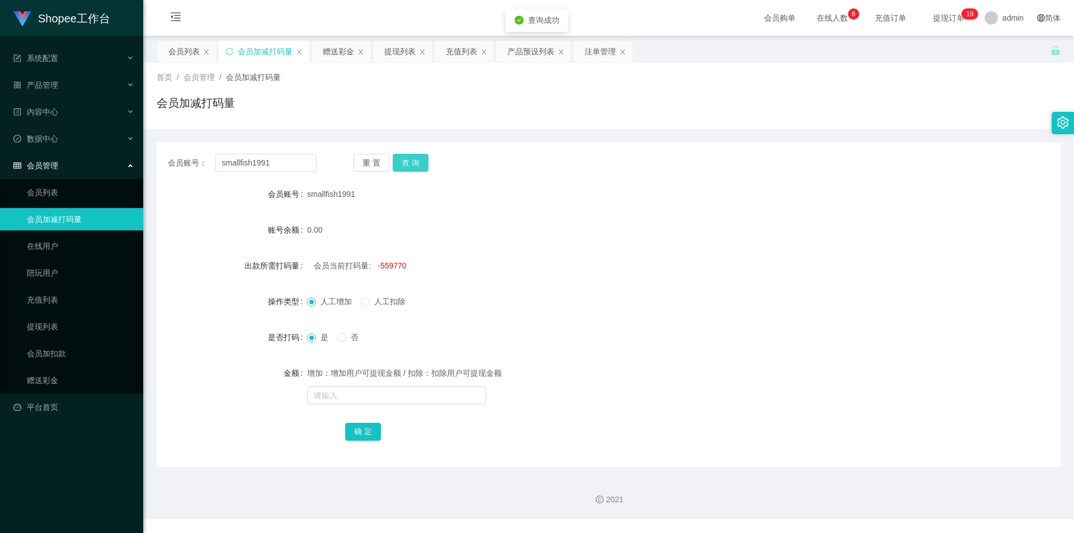
click at [410, 164] on button "查 询" at bounding box center [411, 163] width 36 height 18
click at [399, 270] on span "-559770" at bounding box center [392, 265] width 29 height 9
copy span "559770"
click at [379, 397] on input "text" at bounding box center [396, 396] width 179 height 18
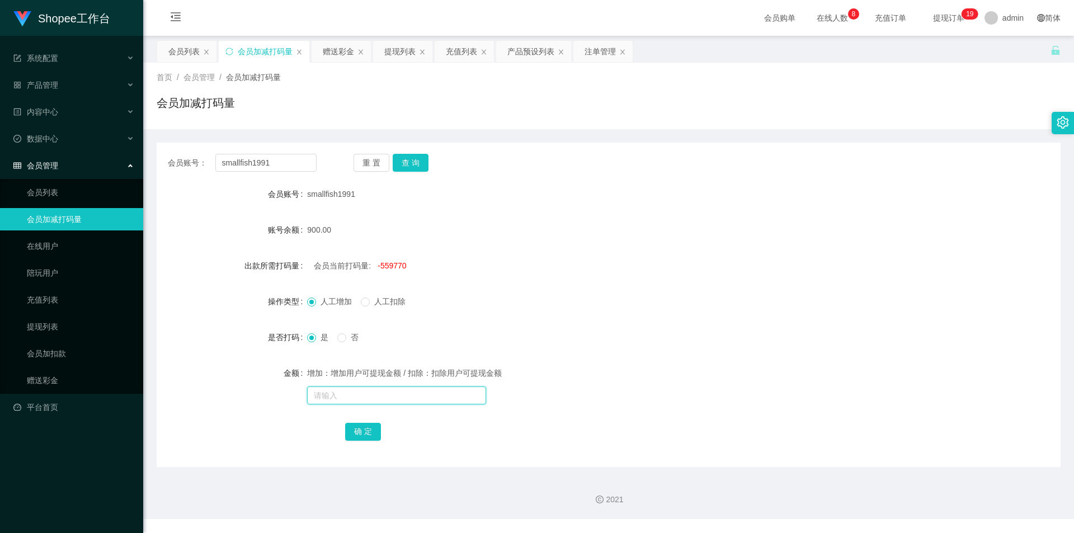
paste input "559770"
type input "559770"
drag, startPoint x: 369, startPoint y: 430, endPoint x: 362, endPoint y: 432, distance: 7.1
click at [369, 430] on button "确 定" at bounding box center [363, 432] width 36 height 18
click at [382, 401] on input "text" at bounding box center [396, 396] width 179 height 18
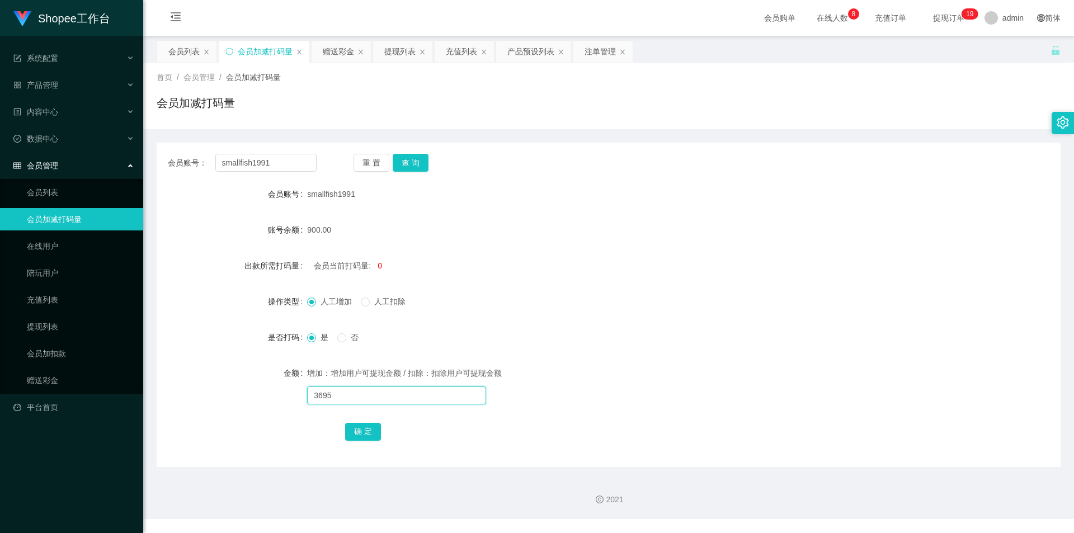
type input "3695"
drag, startPoint x: 371, startPoint y: 429, endPoint x: 323, endPoint y: 445, distance: 51.5
click at [371, 430] on button "确 定" at bounding box center [363, 432] width 36 height 18
